Goal: Book appointment/travel/reservation

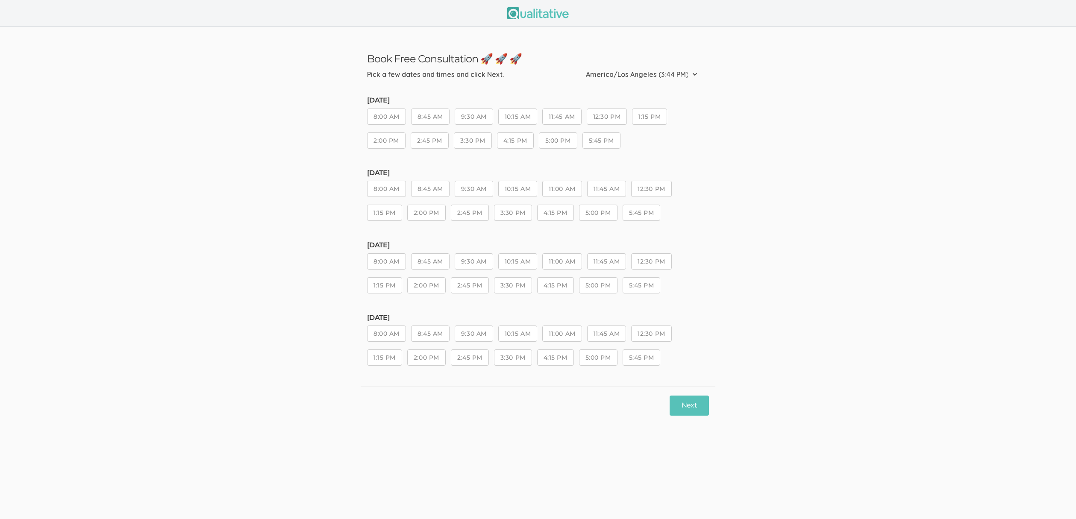
drag, startPoint x: 515, startPoint y: 262, endPoint x: 569, endPoint y: 284, distance: 58.3
click at [515, 262] on button "10:15 AM" at bounding box center [517, 262] width 39 height 16
click at [678, 404] on button "Next" at bounding box center [689, 406] width 39 height 20
click at [612, 360] on button "5:00 PM" at bounding box center [598, 358] width 38 height 16
click at [684, 412] on button "Next" at bounding box center [689, 406] width 39 height 20
